Goal: Transaction & Acquisition: Purchase product/service

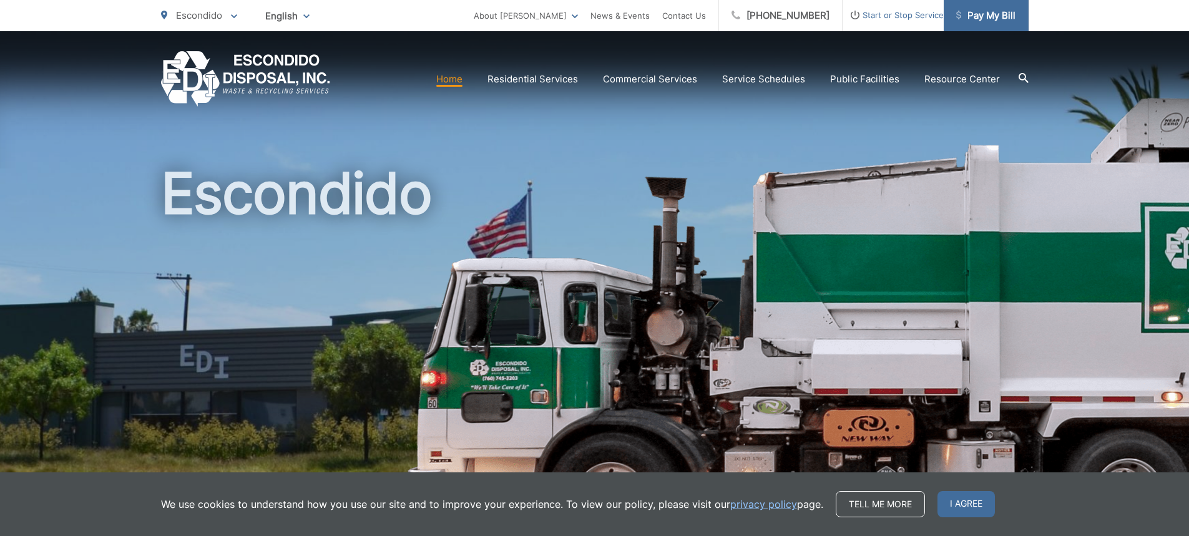
click at [986, 17] on span "Pay My Bill" at bounding box center [985, 15] width 59 height 15
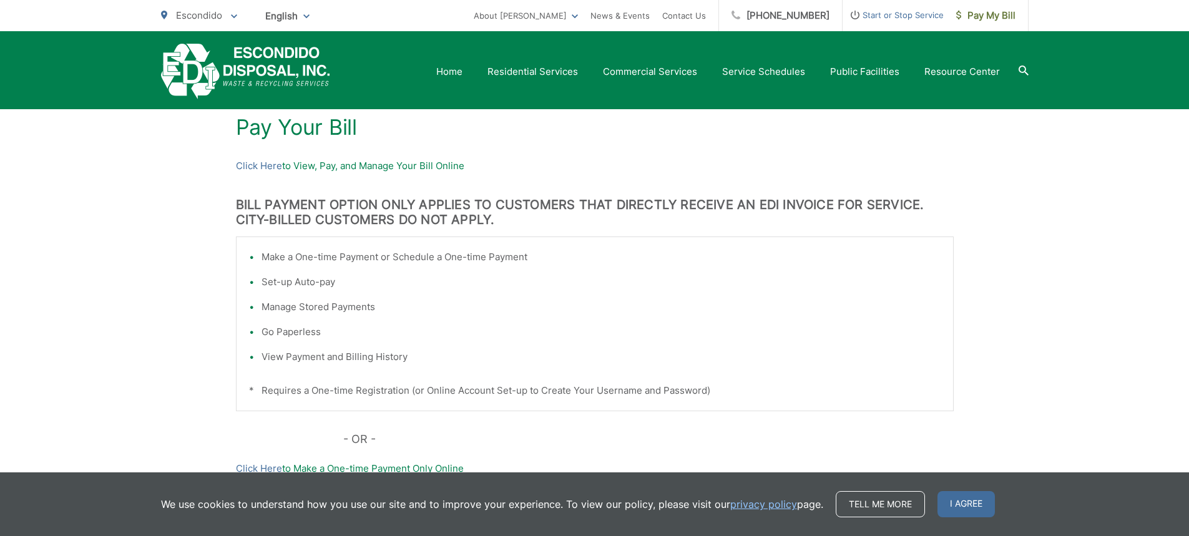
scroll to position [187, 0]
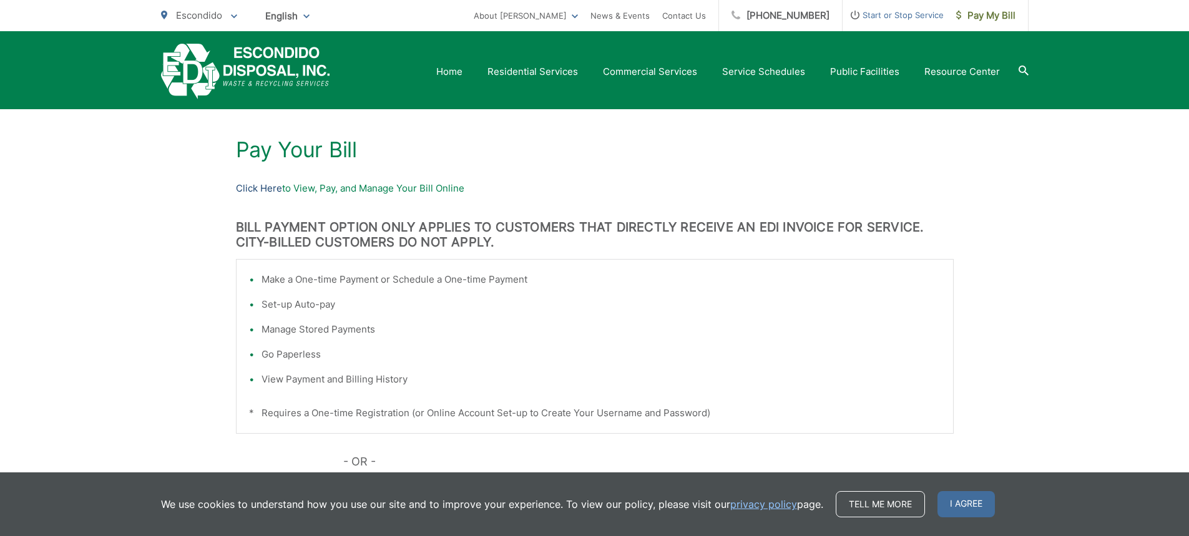
click at [264, 187] on link "Click Here" at bounding box center [259, 188] width 46 height 15
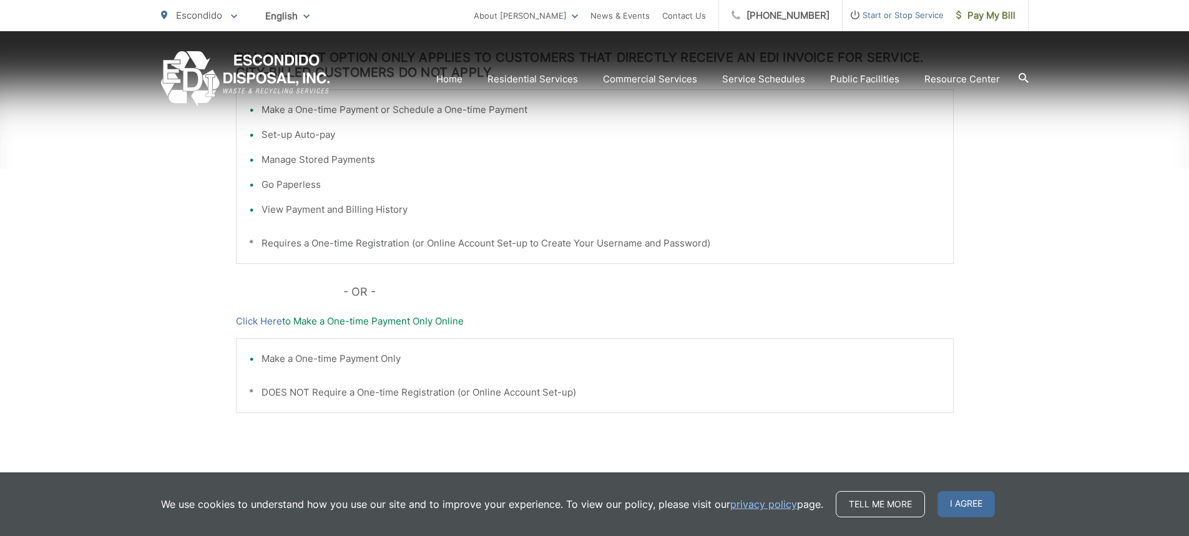
scroll to position [405, 0]
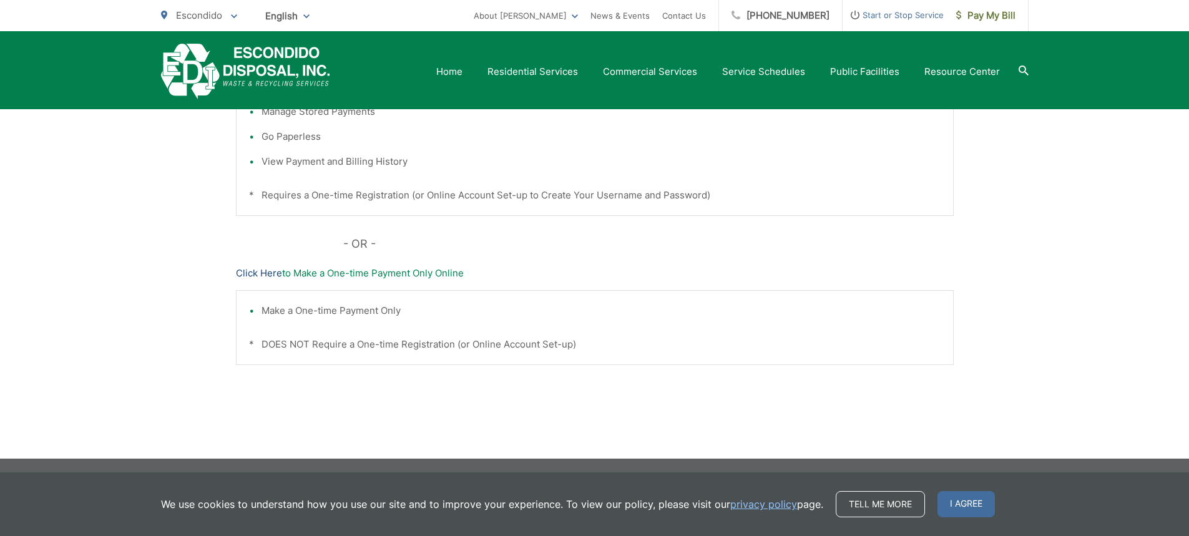
click at [262, 274] on link "Click Here" at bounding box center [259, 273] width 46 height 15
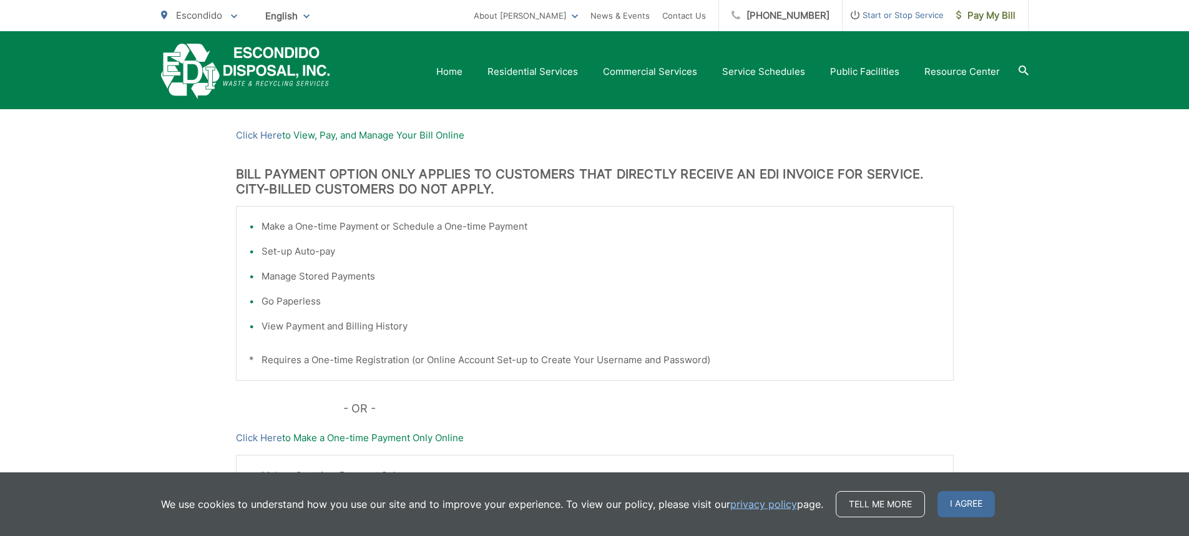
scroll to position [0, 0]
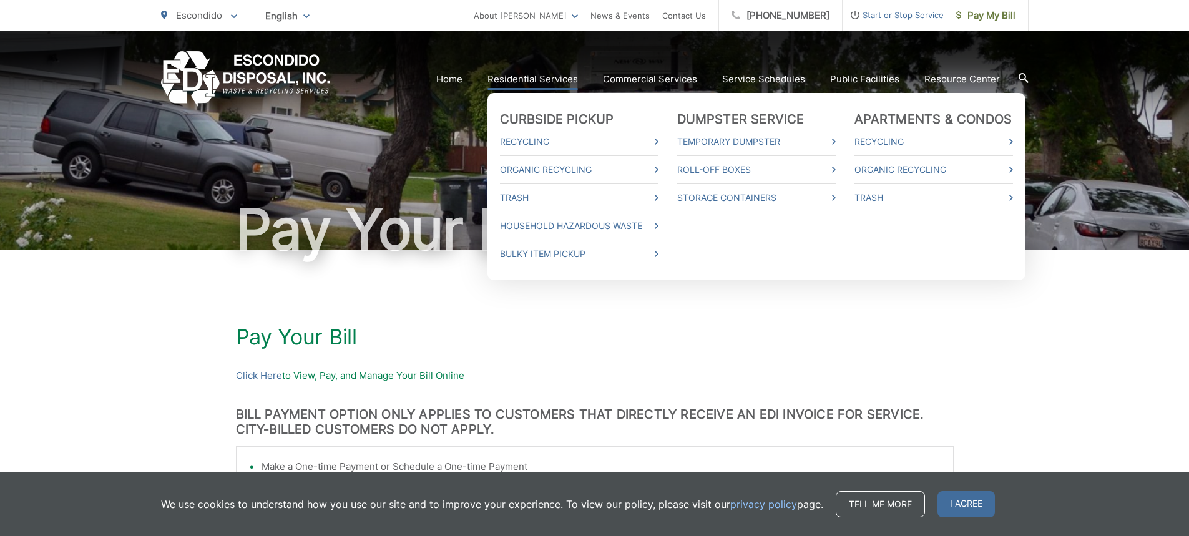
click at [554, 77] on link "Residential Services" at bounding box center [532, 79] width 90 height 15
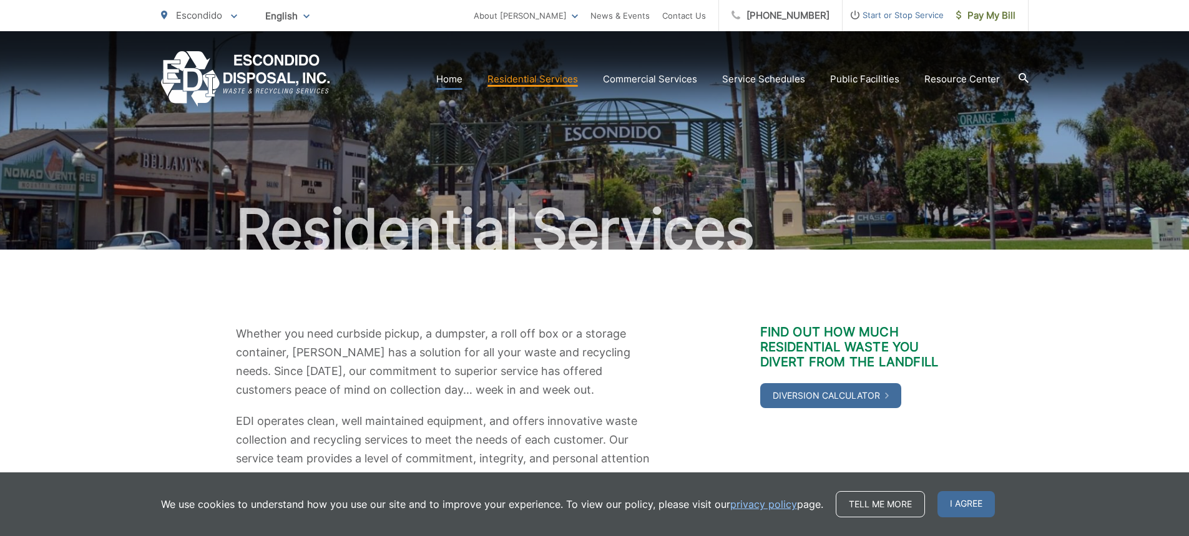
click at [450, 77] on link "Home" at bounding box center [449, 79] width 26 height 15
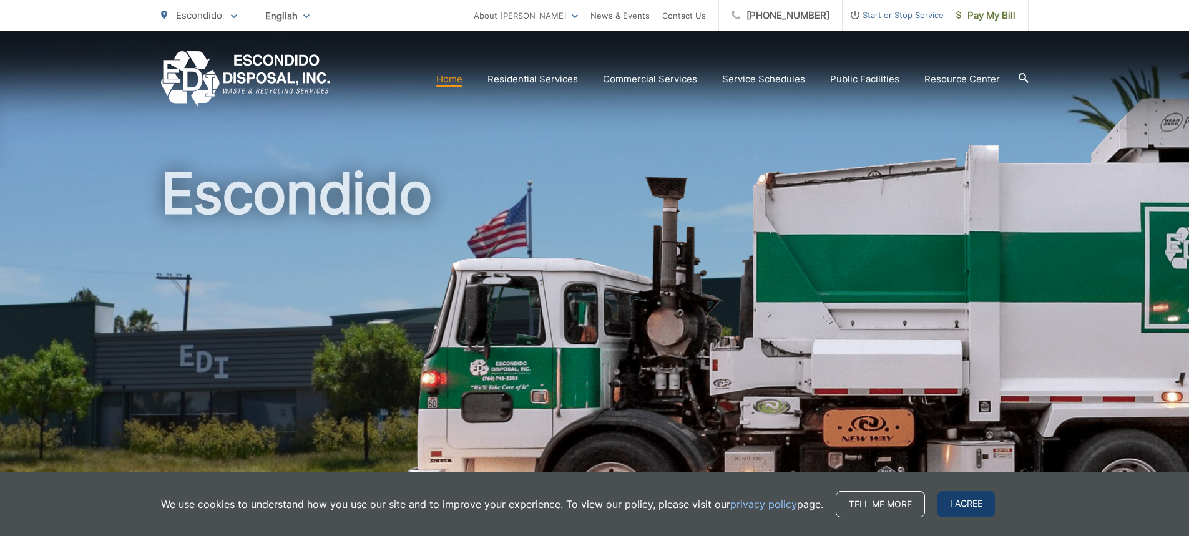
click at [948, 504] on span "I agree" at bounding box center [965, 504] width 57 height 26
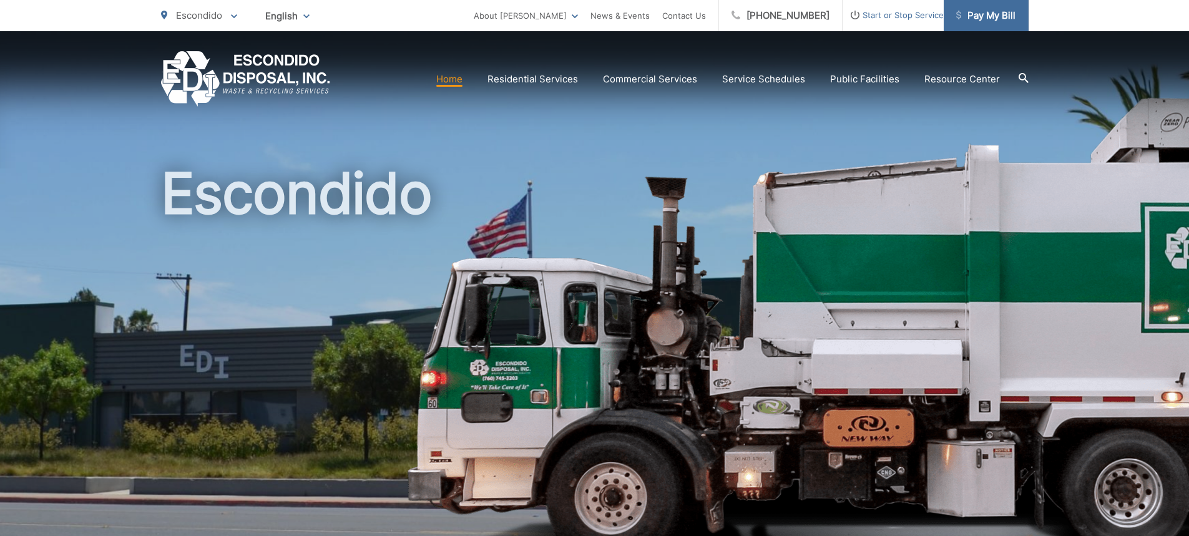
click at [993, 15] on span "Pay My Bill" at bounding box center [985, 15] width 59 height 15
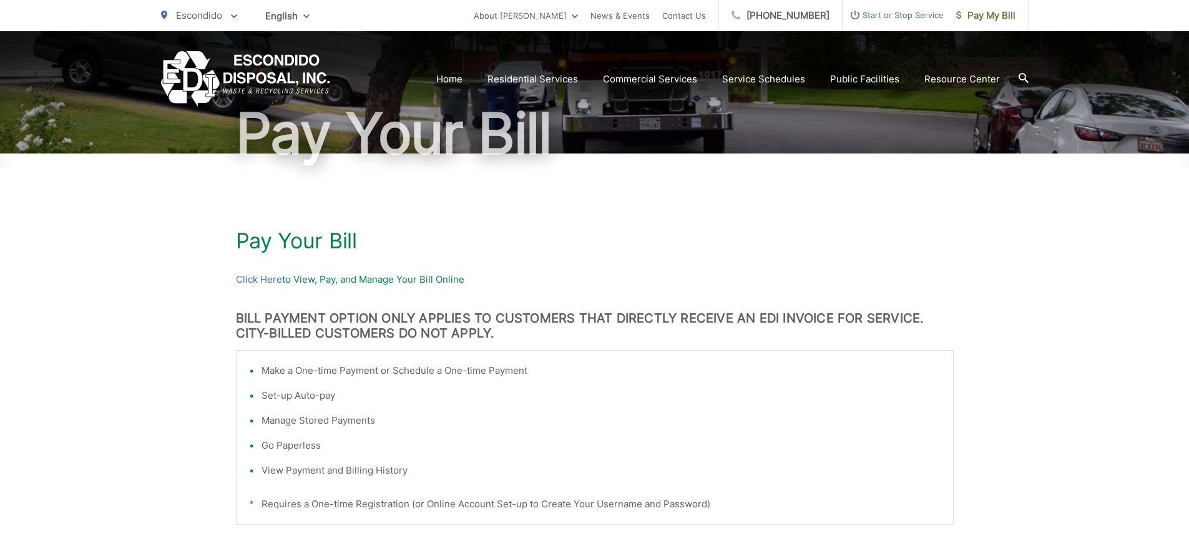
scroll to position [125, 0]
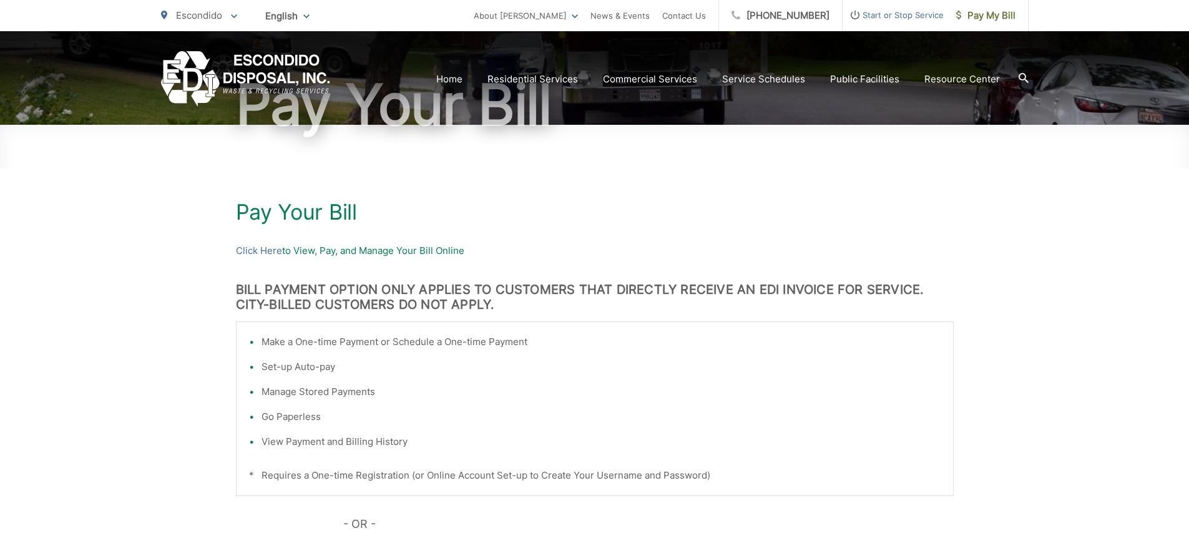
drag, startPoint x: 368, startPoint y: 248, endPoint x: 324, endPoint y: 256, distance: 44.4
click at [368, 249] on p "Click Here to View, Pay, and Manage Your Bill Online" at bounding box center [595, 250] width 718 height 15
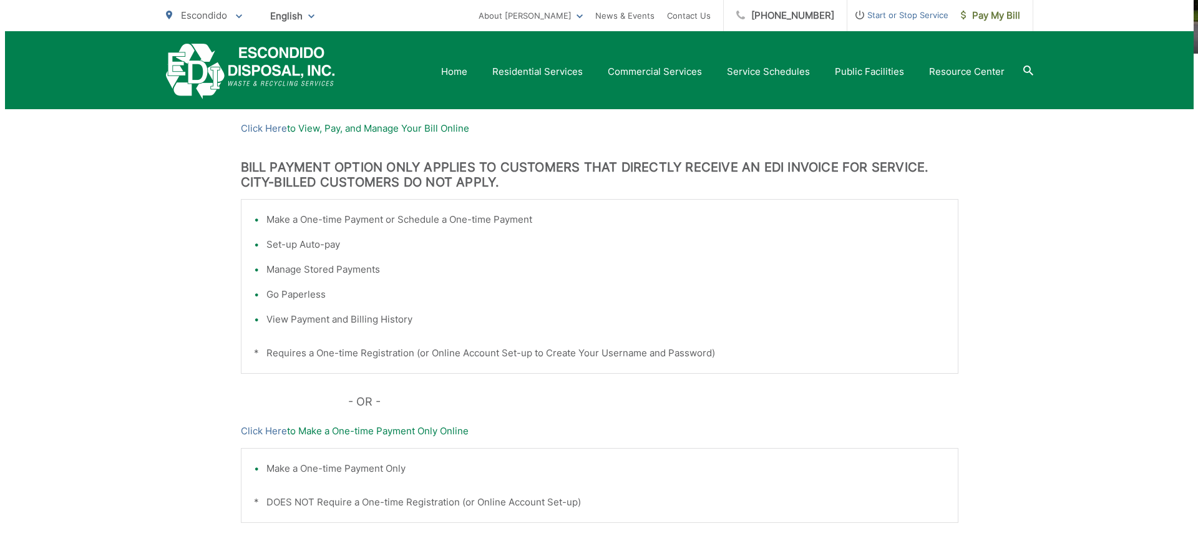
scroll to position [0, 0]
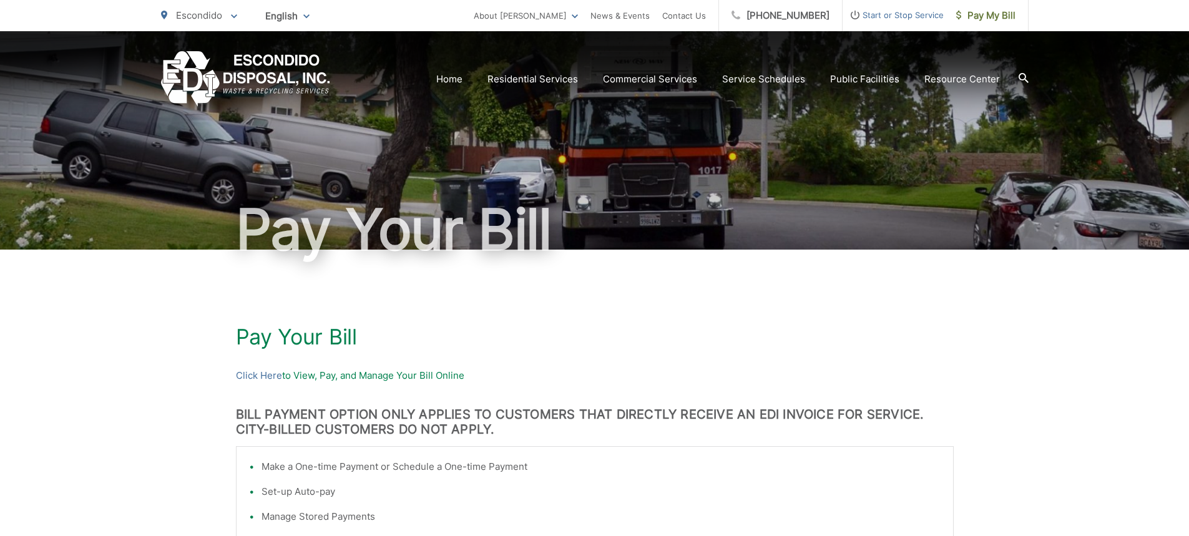
click at [233, 16] on icon at bounding box center [234, 16] width 6 height 4
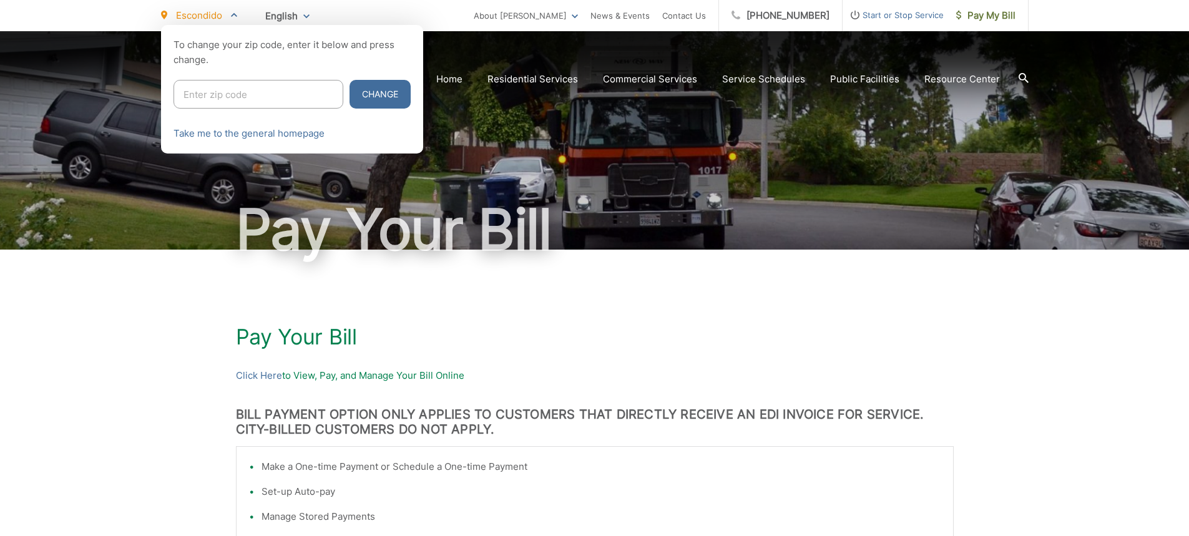
click at [245, 90] on input "Enter zip code" at bounding box center [258, 94] width 170 height 29
type input "92026"
click at [368, 89] on button "Change" at bounding box center [379, 94] width 61 height 29
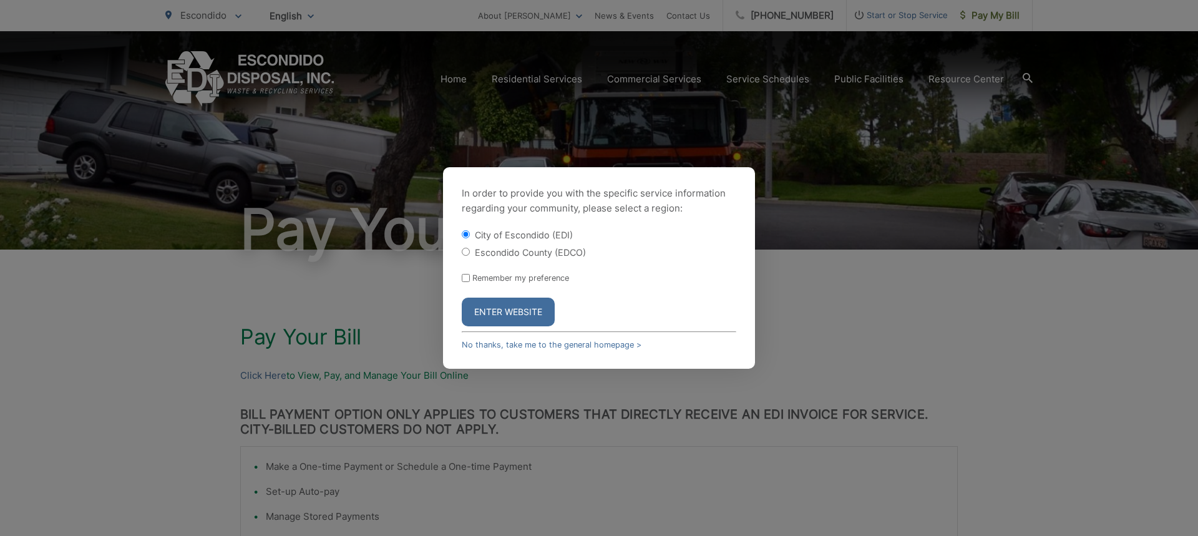
click at [466, 253] on input "Escondido County (EDCO)" at bounding box center [466, 252] width 8 height 8
radio input "true"
click at [524, 314] on button "Enter Website" at bounding box center [508, 312] width 93 height 29
